Goal: Task Accomplishment & Management: Manage account settings

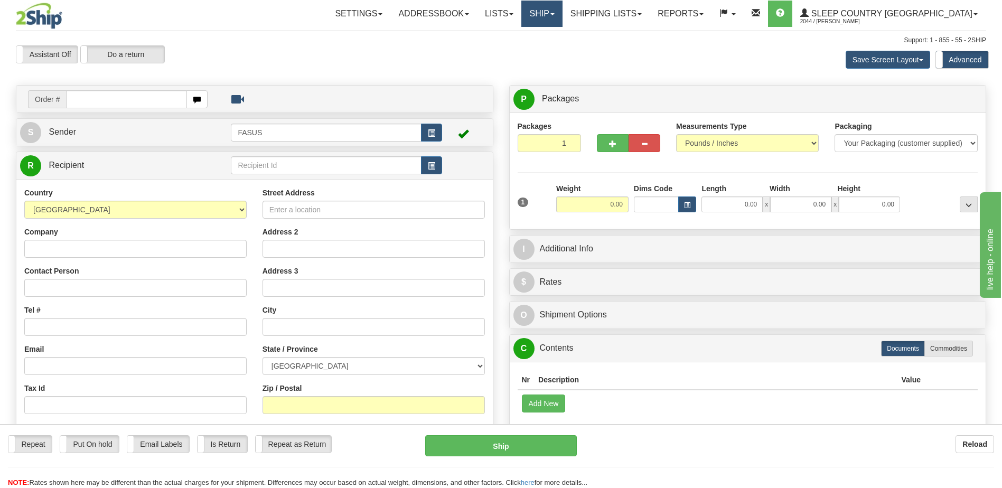
click at [562, 15] on link "Ship" at bounding box center [541, 14] width 41 height 26
click at [552, 49] on span "OnHold / Order Queue" at bounding box center [514, 50] width 74 height 8
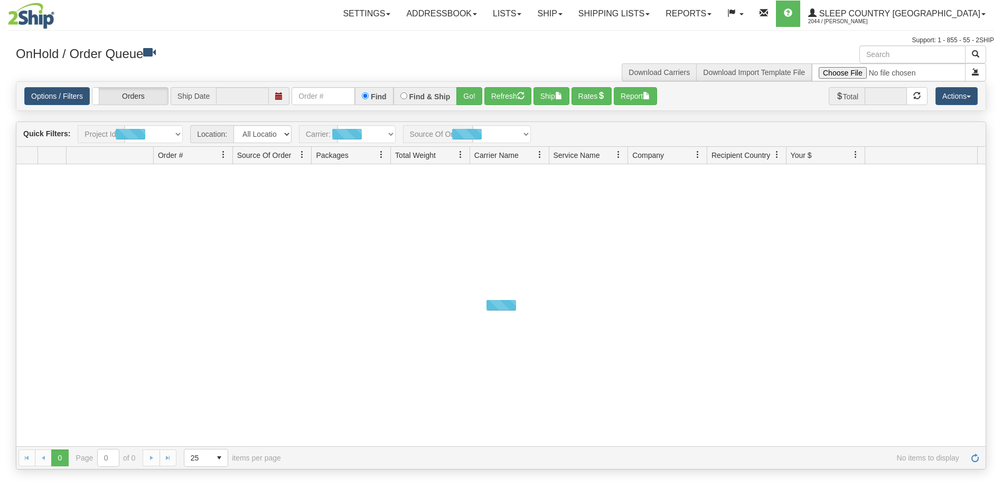
type input "[DATE]"
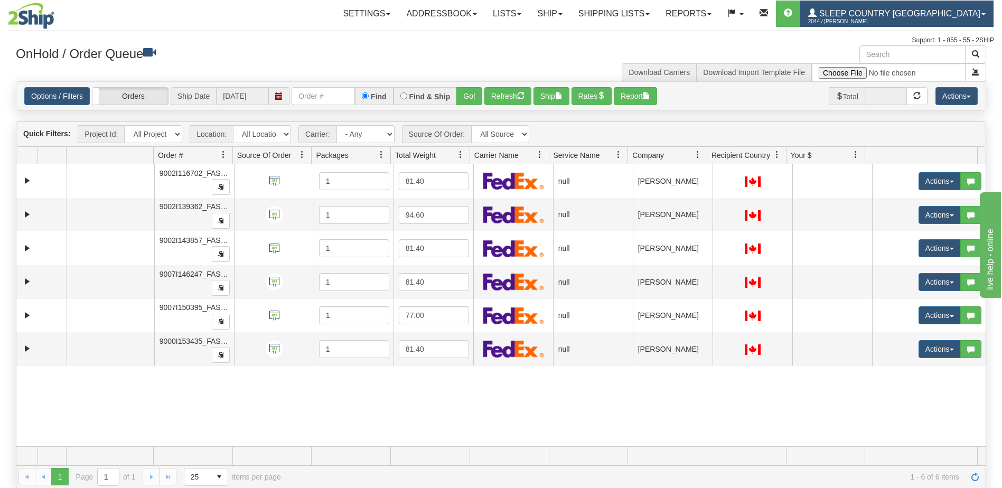
click at [902, 14] on span "Sleep Country [GEOGRAPHIC_DATA]" at bounding box center [899, 13] width 164 height 9
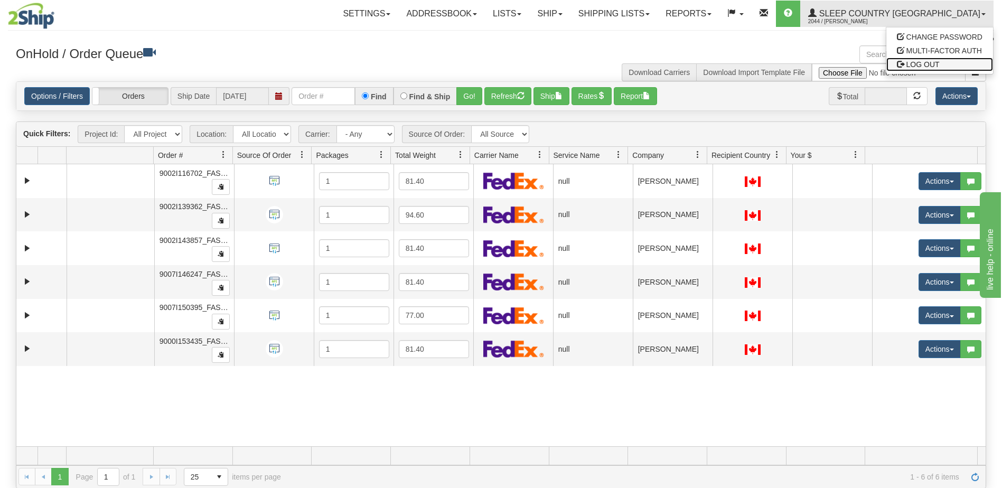
click at [921, 65] on span "LOG OUT" at bounding box center [923, 64] width 33 height 8
